Goal: Register for event/course

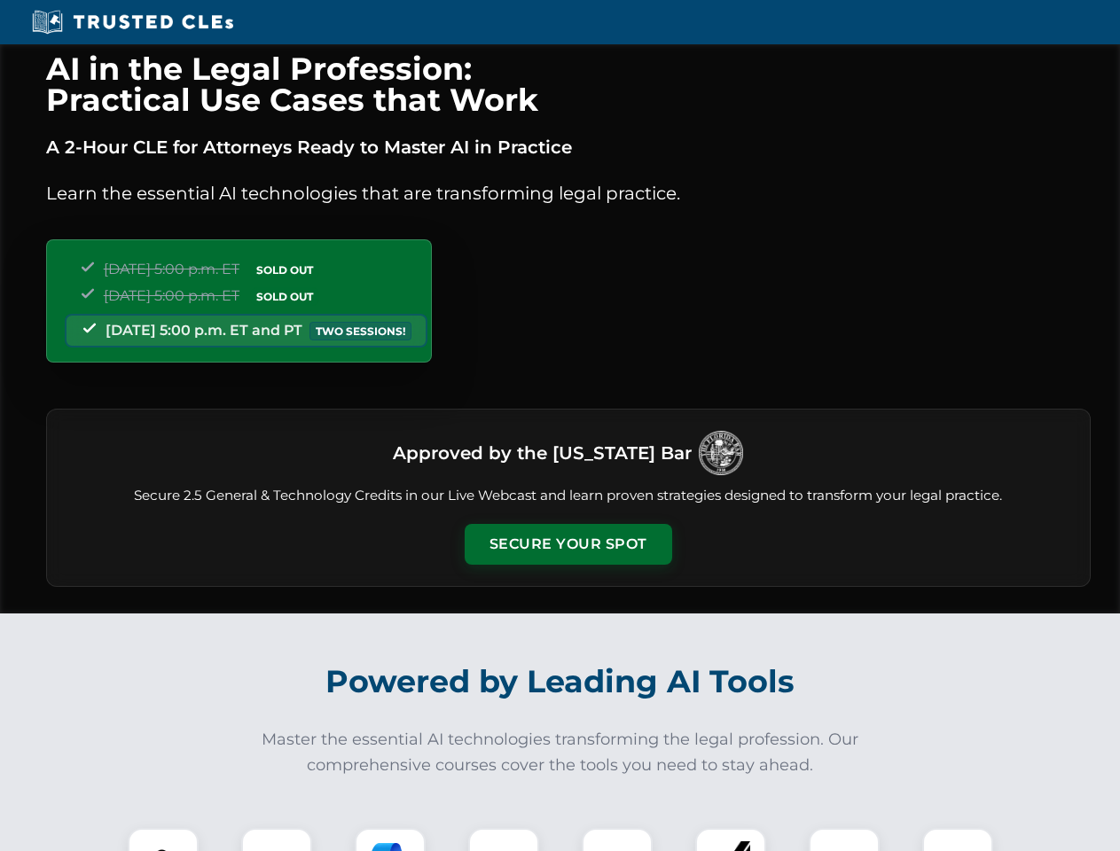
click at [567, 544] on button "Secure Your Spot" at bounding box center [567, 544] width 207 height 41
click at [163, 839] on img at bounding box center [162, 863] width 51 height 51
click at [277, 839] on div at bounding box center [276, 863] width 71 height 71
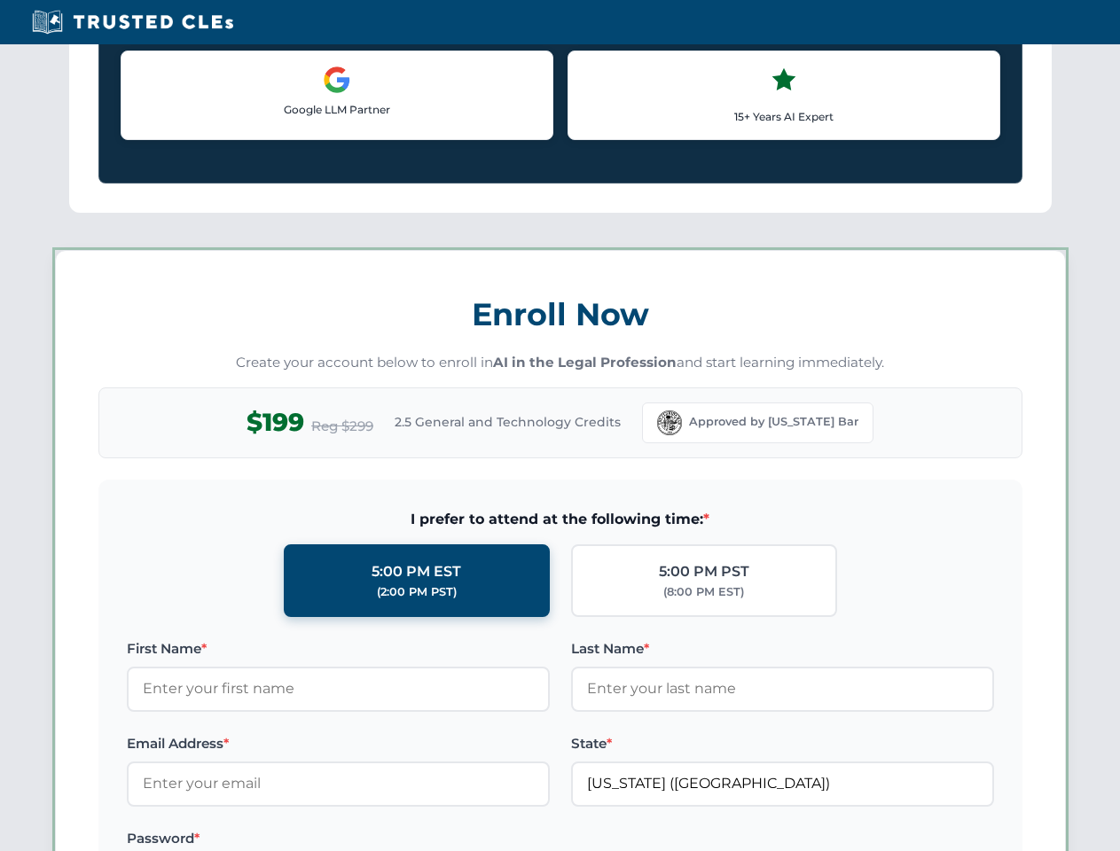
click at [503, 839] on label "Password *" at bounding box center [338, 838] width 423 height 21
